Goal: Complete application form

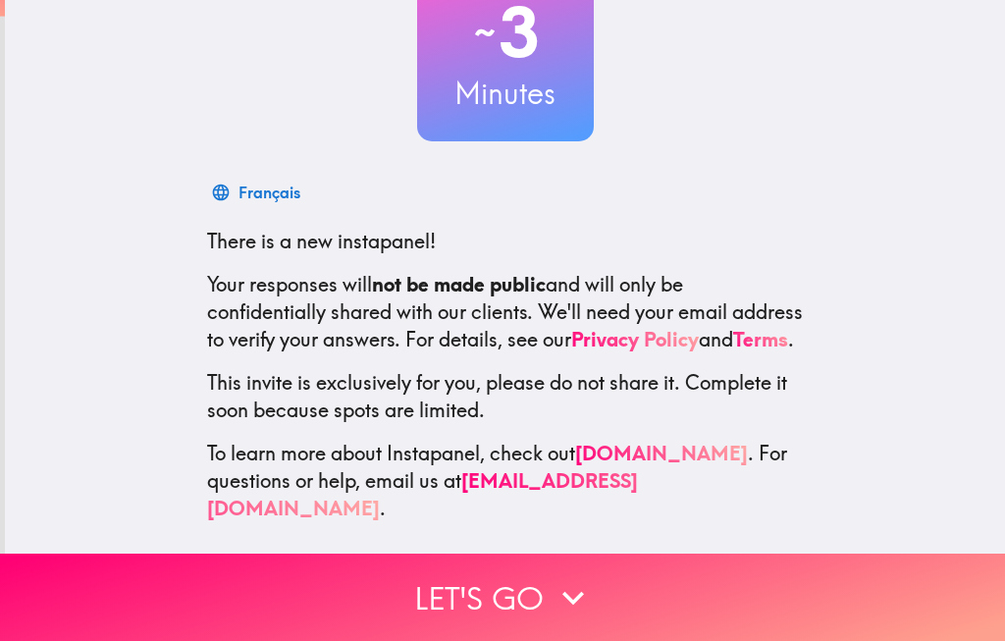
scroll to position [161, 0]
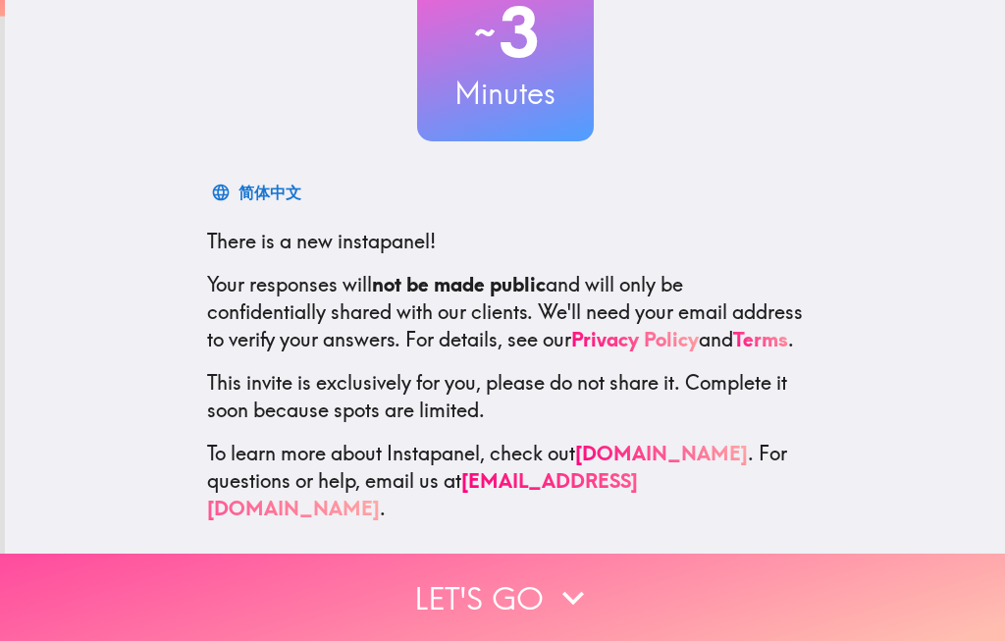
click at [532, 603] on button "Let's go" at bounding box center [502, 596] width 1005 height 87
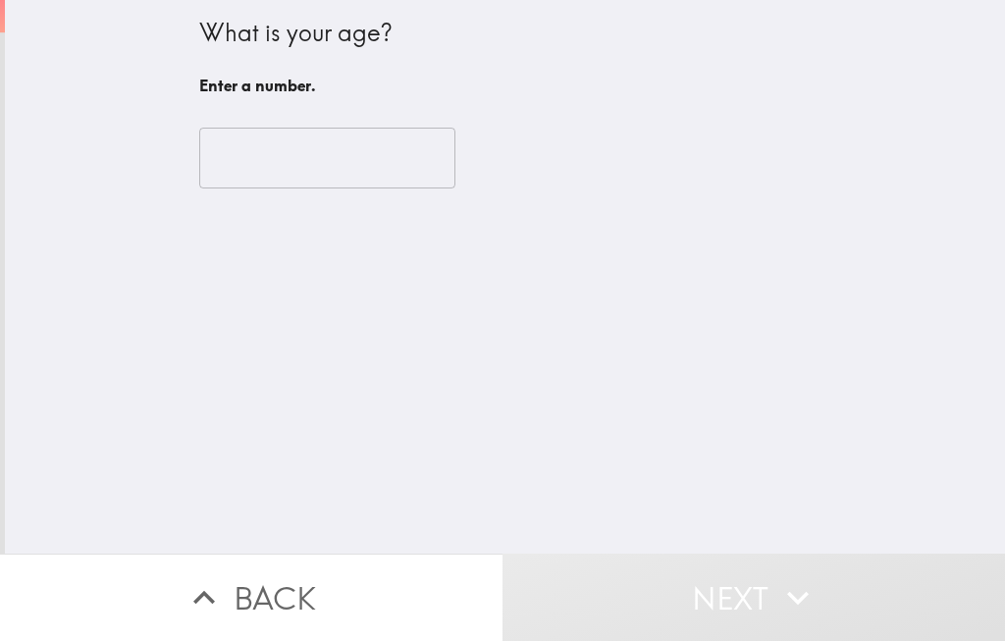
click at [267, 153] on input "number" at bounding box center [327, 158] width 256 height 61
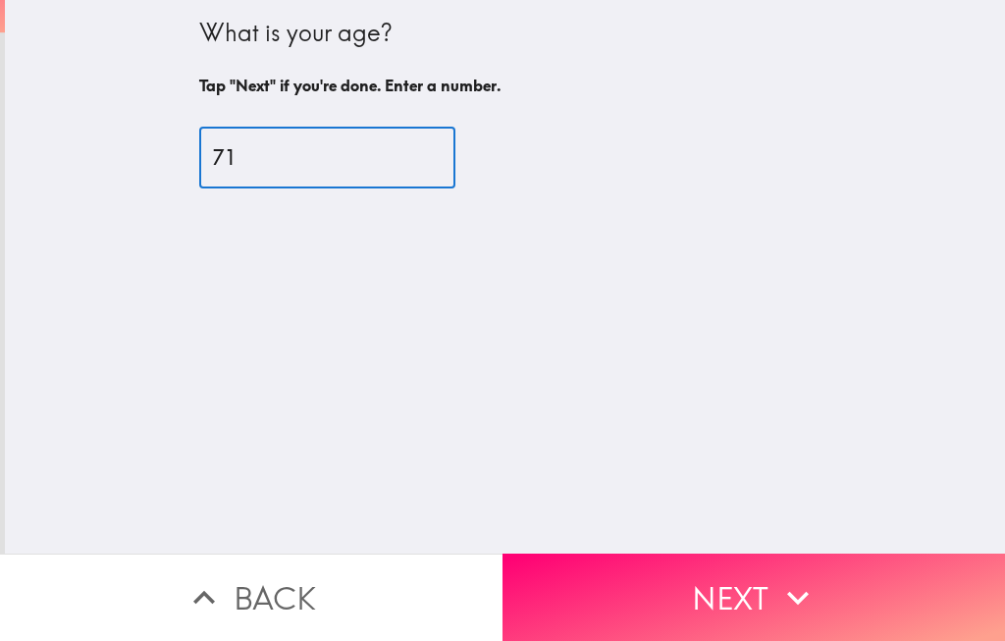
type input "71"
click at [733, 602] on button "Next" at bounding box center [753, 596] width 502 height 87
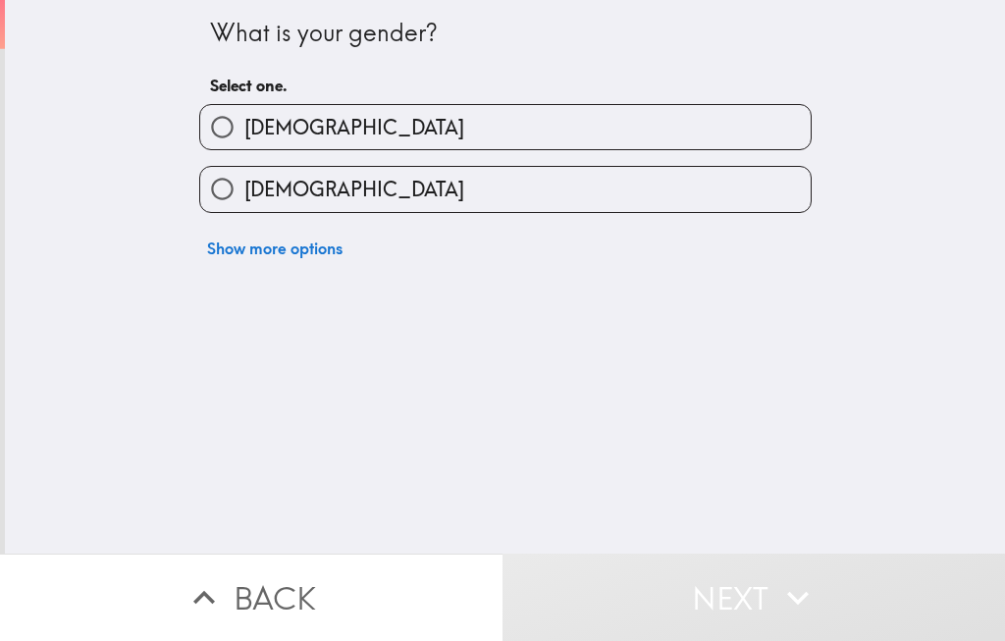
click at [219, 107] on input "[DEMOGRAPHIC_DATA]" at bounding box center [222, 127] width 44 height 44
radio input "true"
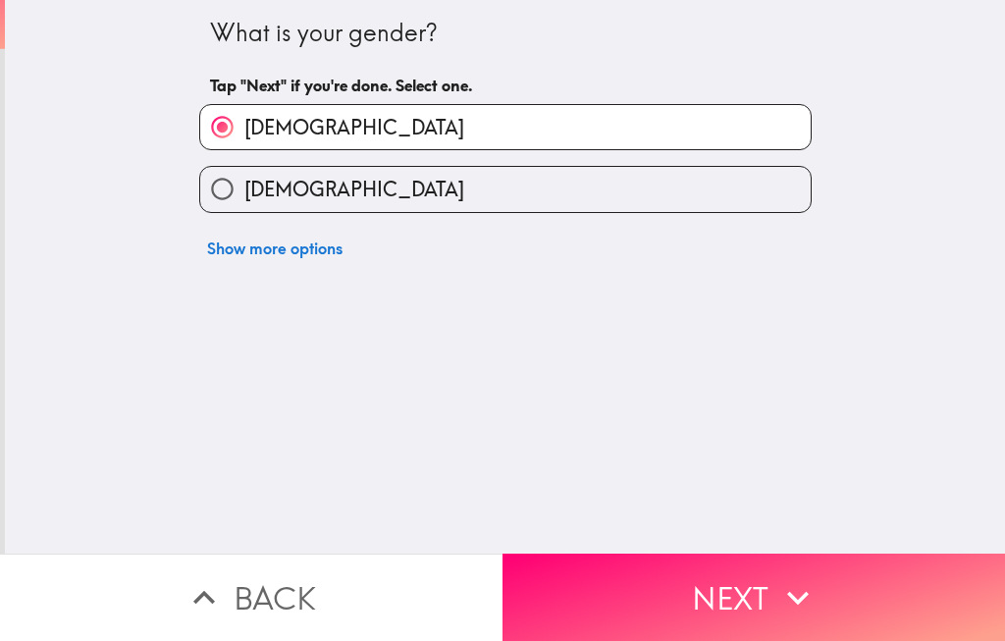
click at [759, 595] on button "Next" at bounding box center [753, 596] width 502 height 87
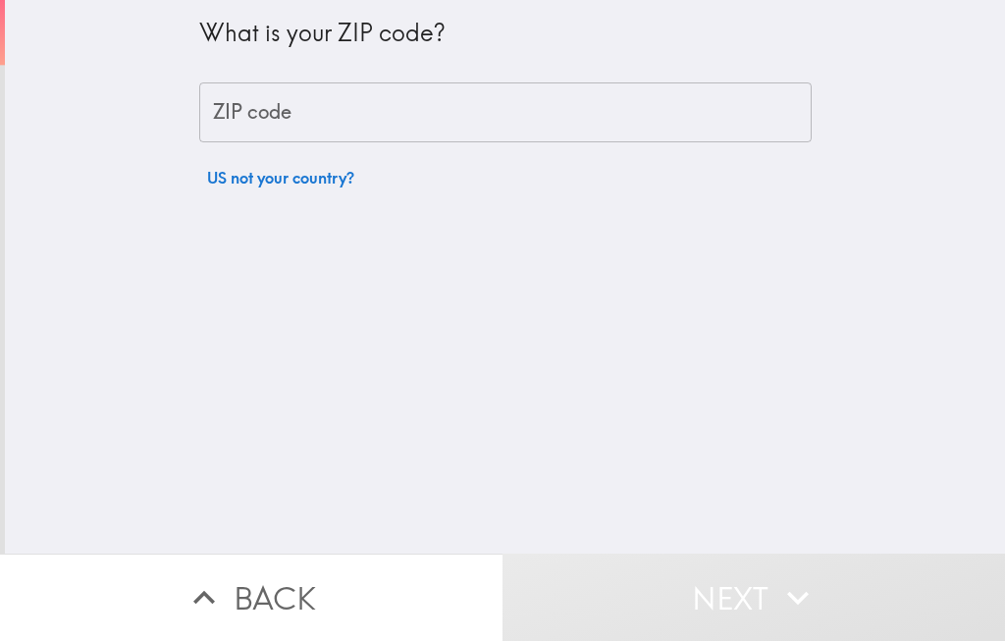
click at [285, 120] on div "ZIP code ZIP code" at bounding box center [505, 112] width 612 height 61
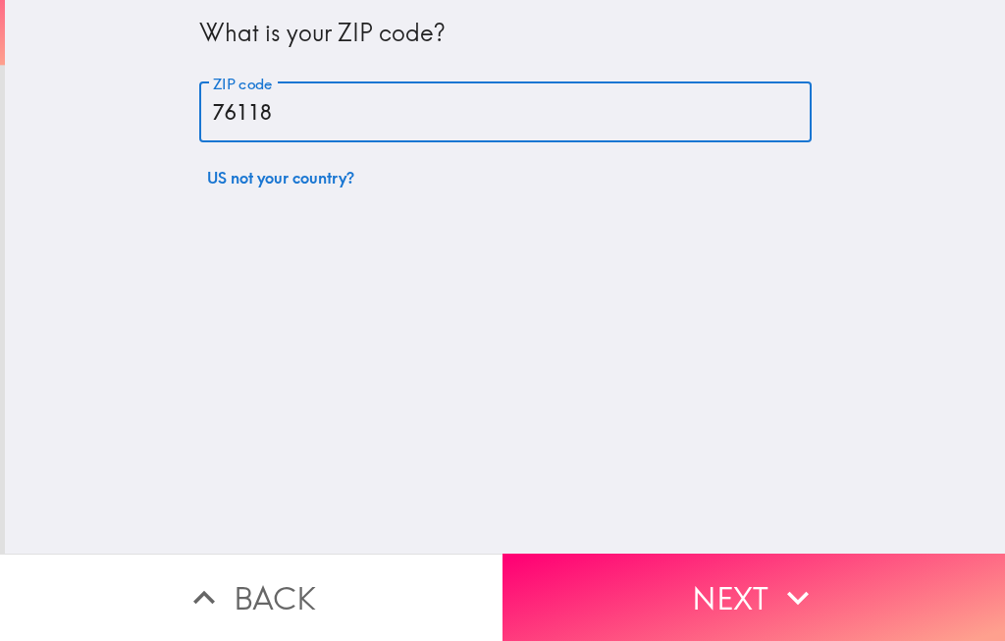
type input "76118"
click at [755, 582] on button "Next" at bounding box center [753, 596] width 502 height 87
